Goal: Transaction & Acquisition: Purchase product/service

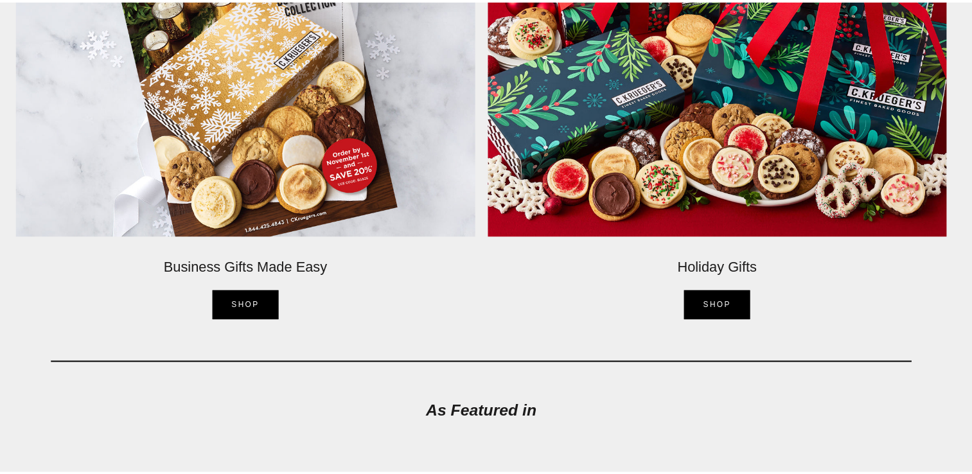
scroll to position [2313, 0]
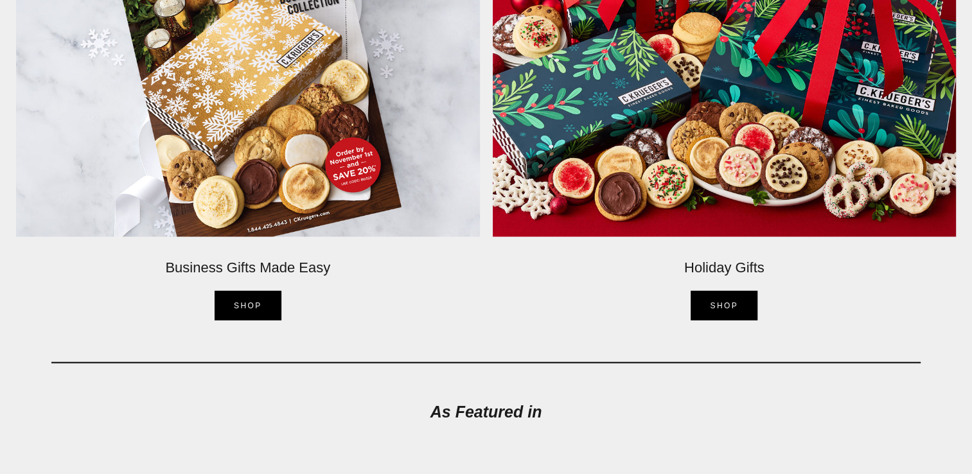
click at [707, 298] on link "SHOP" at bounding box center [724, 305] width 67 height 30
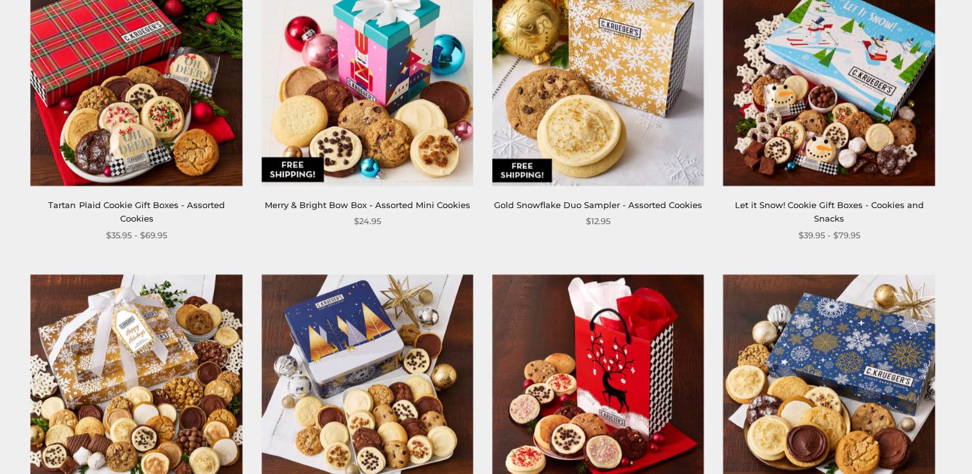
scroll to position [900, 0]
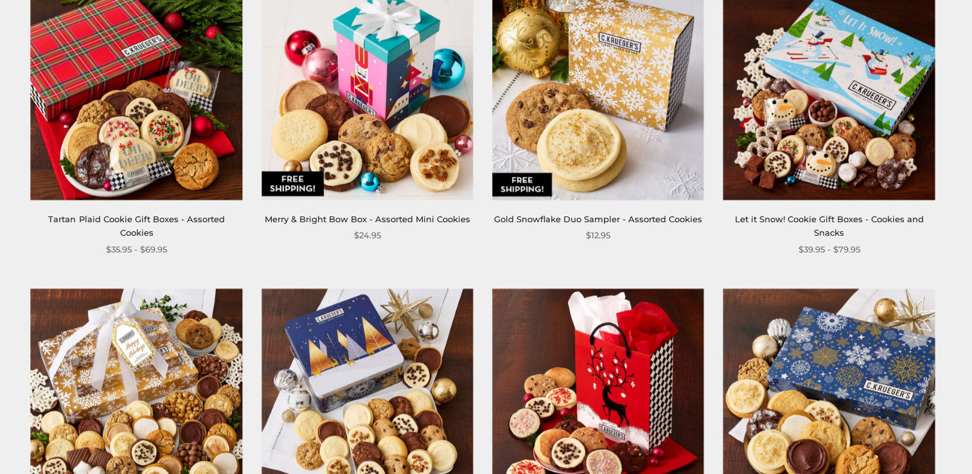
click at [823, 107] on img at bounding box center [829, 93] width 211 height 211
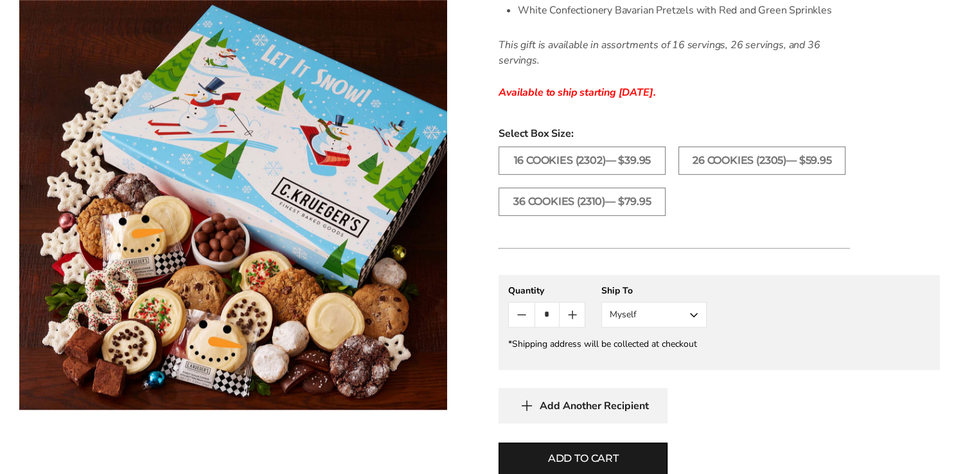
scroll to position [707, 0]
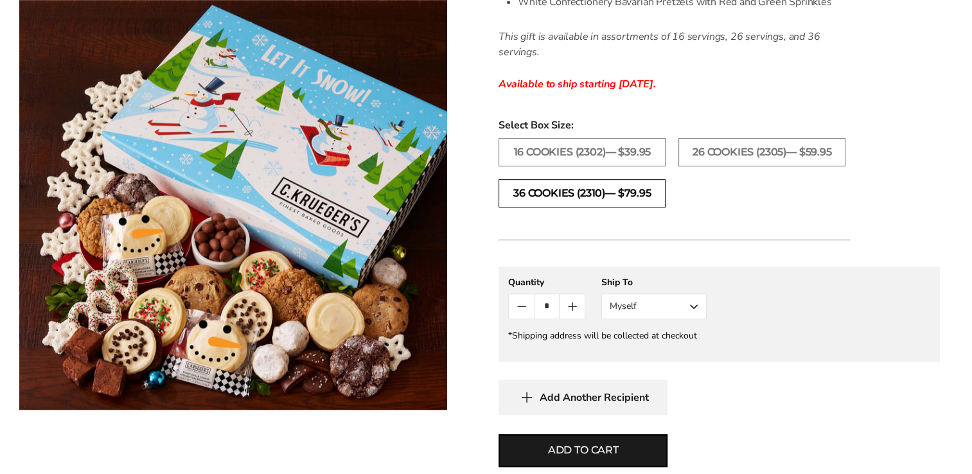
click at [545, 193] on label "36 Cookies (2310)— $79.95" at bounding box center [582, 193] width 167 height 28
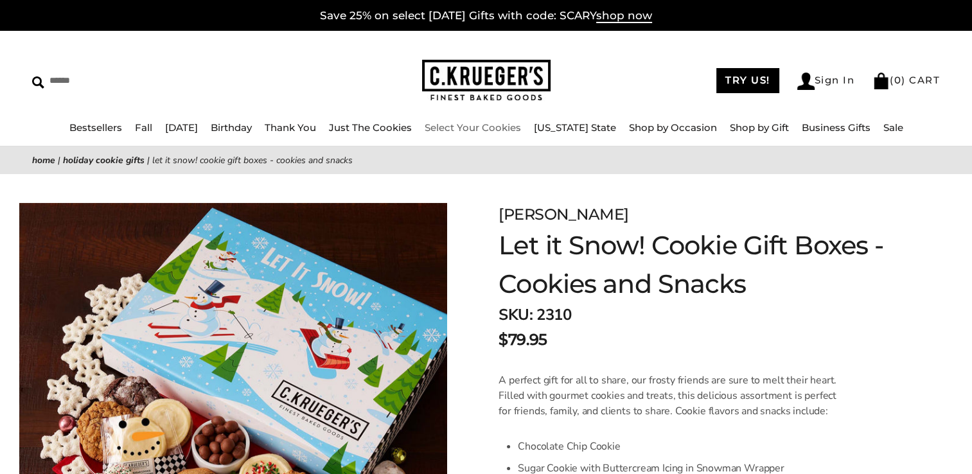
click at [473, 128] on link "Select Your Cookies" at bounding box center [473, 127] width 96 height 12
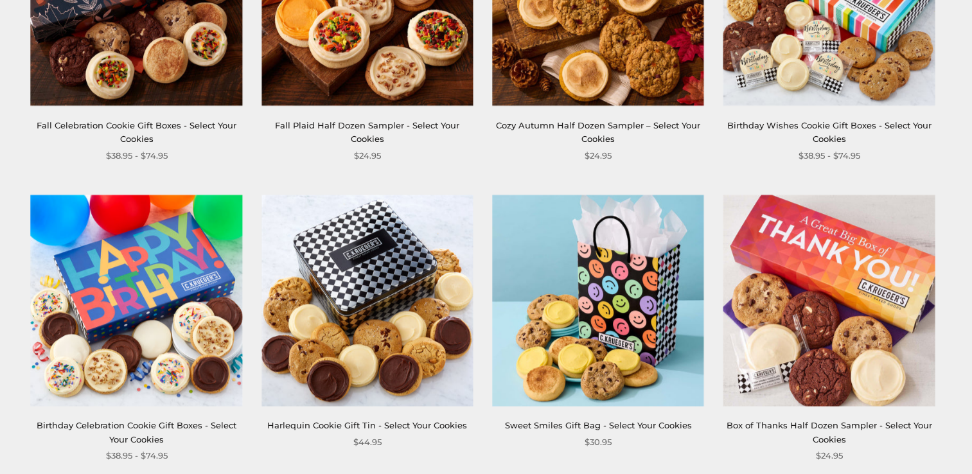
scroll to position [964, 0]
